Goal: Communication & Community: Ask a question

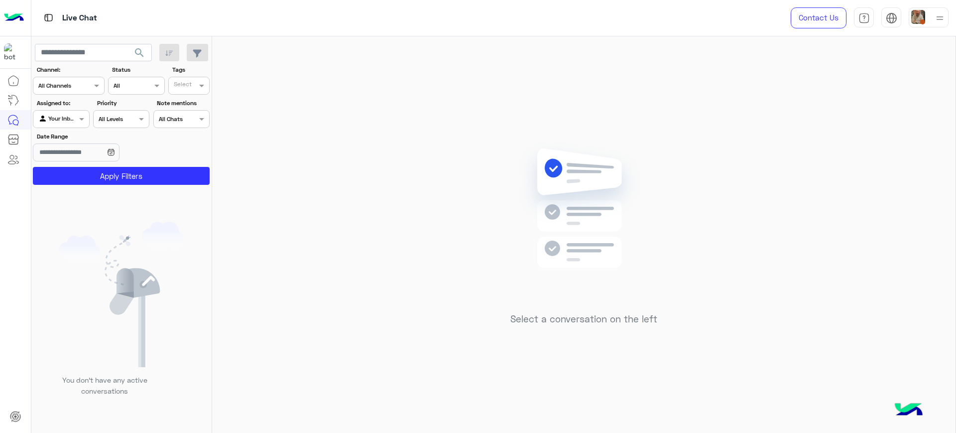
drag, startPoint x: 943, startPoint y: 129, endPoint x: 448, endPoint y: 85, distance: 497.2
click at [935, 147] on div "Select a conversation on the left" at bounding box center [583, 236] width 743 height 400
click at [926, 19] on div at bounding box center [928, 17] width 40 height 20
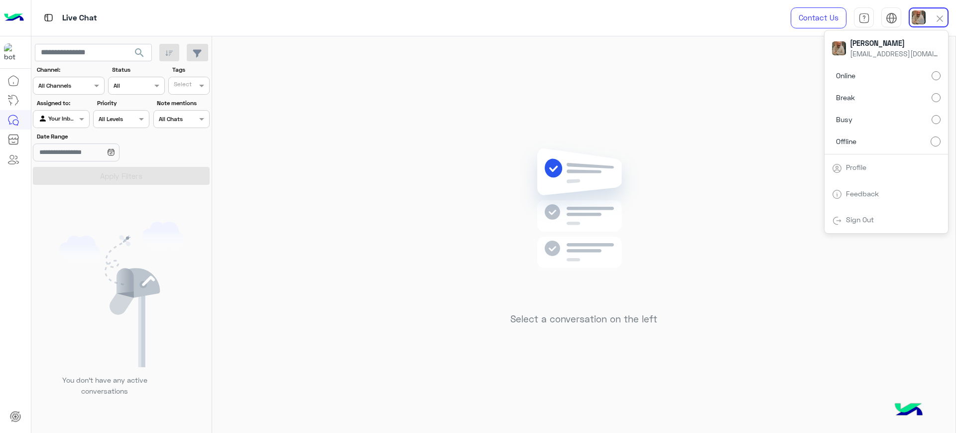
click at [554, 155] on img at bounding box center [584, 222] width 144 height 165
